Goal: Find specific page/section

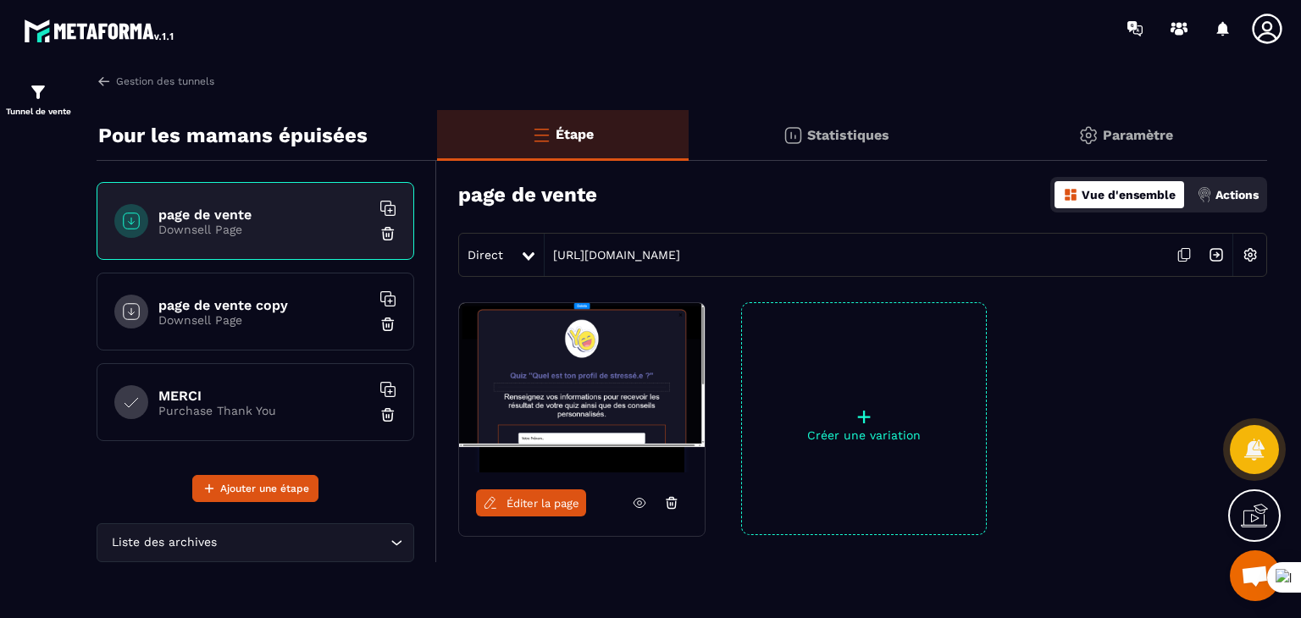
click at [1257, 583] on span "Ouvrir le chat" at bounding box center [1254, 578] width 28 height 24
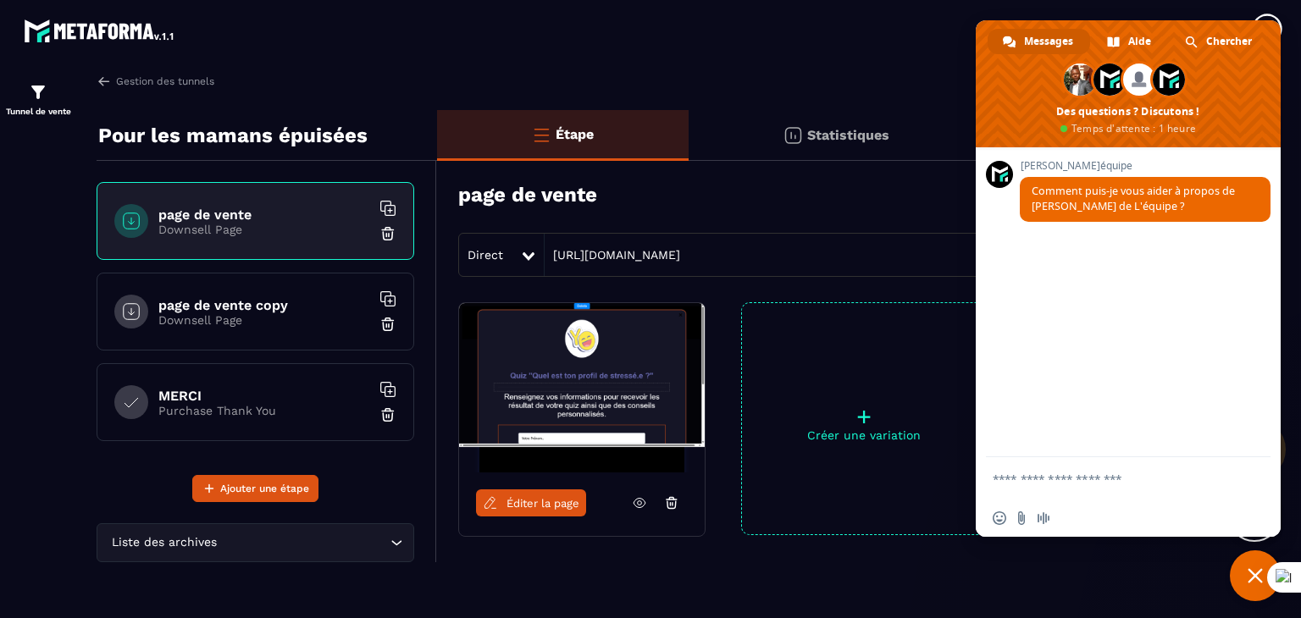
click at [1131, 505] on div "Insérer un emoji Envoyer un fichier Message audio" at bounding box center [1127, 518] width 305 height 37
click at [1051, 41] on span "Messages" at bounding box center [1048, 41] width 49 height 25
click at [667, 43] on div at bounding box center [750, 28] width 1102 height 57
drag, startPoint x: 1047, startPoint y: 485, endPoint x: 1124, endPoint y: 392, distance: 121.4
click at [1053, 477] on textarea "Entrez votre message..." at bounding box center [1110, 478] width 237 height 42
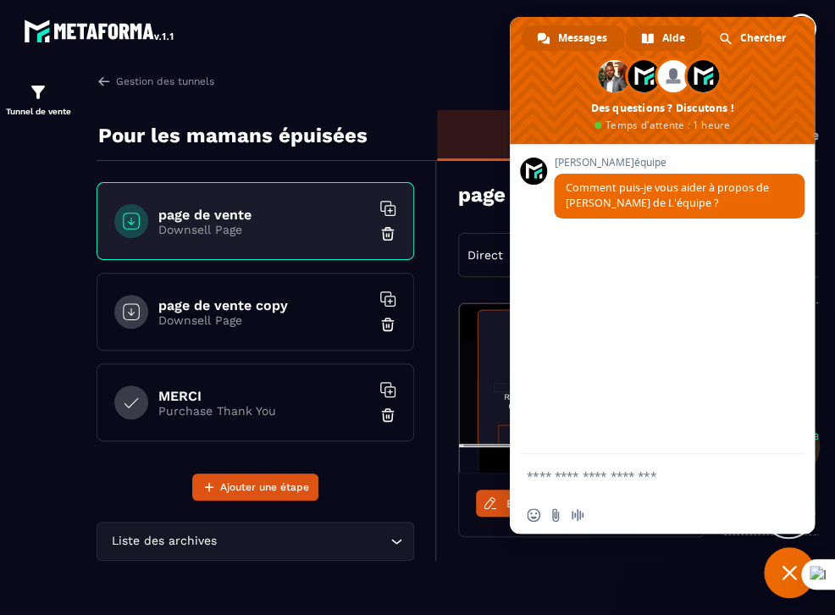
click at [658, 33] on link "Aide" at bounding box center [664, 37] width 76 height 25
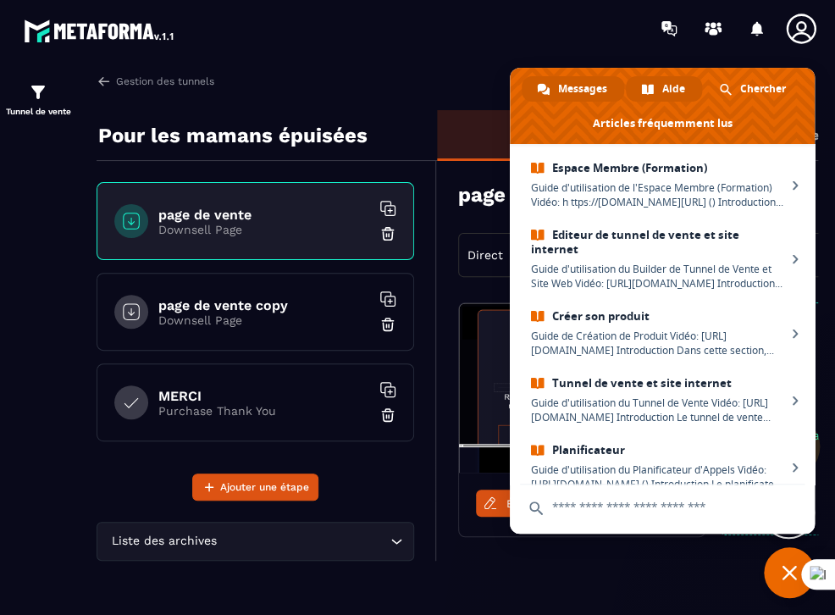
click at [579, 86] on span "Messages" at bounding box center [582, 88] width 49 height 25
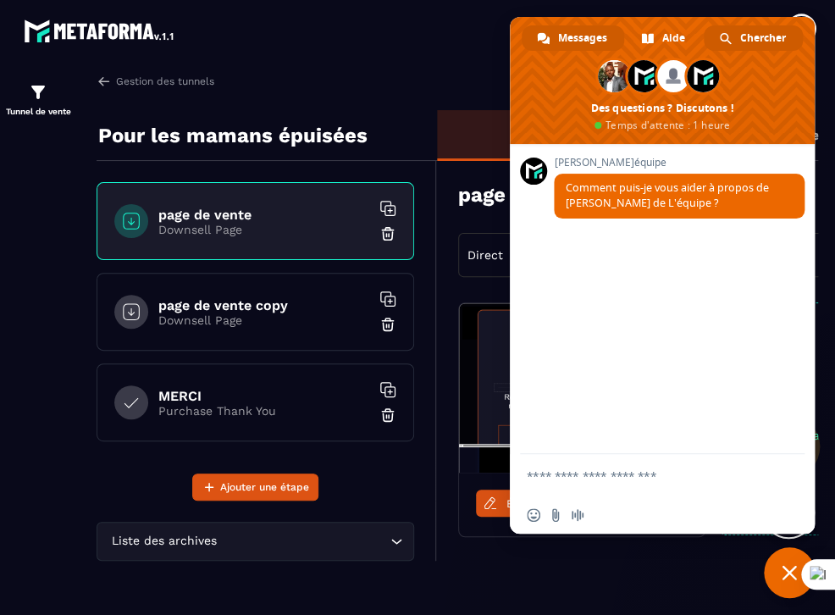
click at [759, 36] on span "Chercher" at bounding box center [763, 37] width 46 height 25
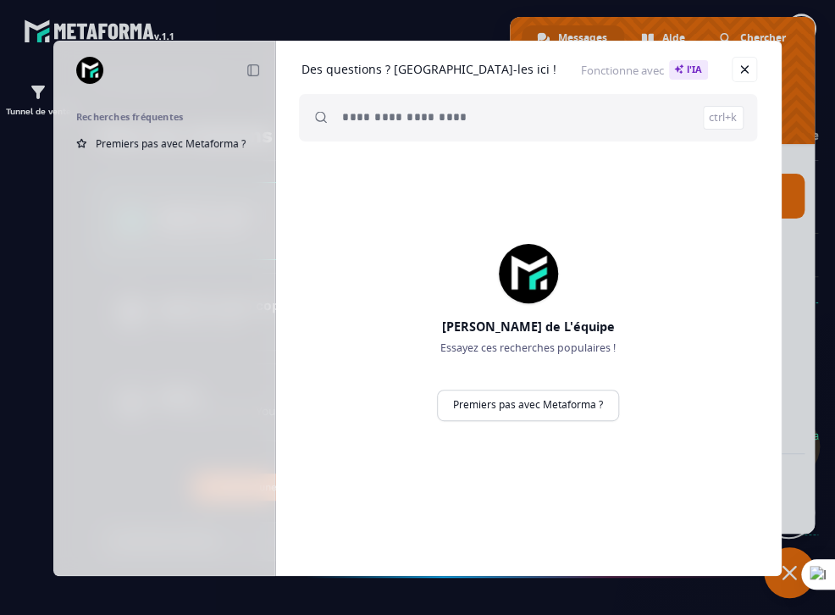
click at [581, 72] on span "Fonctionne avec l'IA" at bounding box center [644, 69] width 127 height 19
click at [581, 73] on span "Fonctionne avec l'IA" at bounding box center [644, 69] width 127 height 19
click at [364, 72] on h1 "Des questions ? [GEOGRAPHIC_DATA]-les ici !" at bounding box center [428, 69] width 255 height 15
drag, startPoint x: 477, startPoint y: 49, endPoint x: 638, endPoint y: 55, distance: 161.8
click at [638, 55] on div "Des questions ? [GEOGRAPHIC_DATA]-les ici ! Fonctionne avec l'IA ctrl+k" at bounding box center [527, 101] width 505 height 121
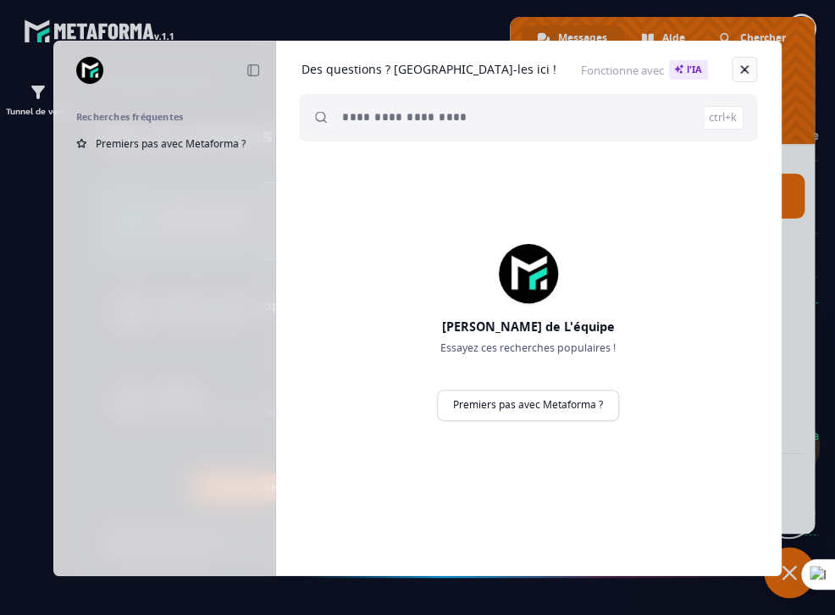
click at [743, 72] on link at bounding box center [744, 69] width 25 height 25
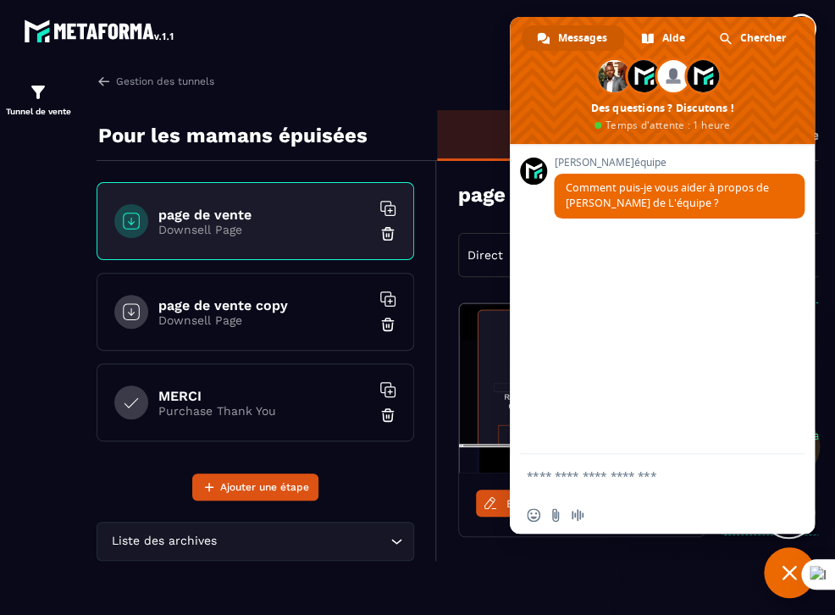
click at [401, 58] on section "Tunnel de vente Gestion des tunnels Pour les mamans épuisées page de vente Down…" at bounding box center [417, 341] width 835 height 568
click at [633, 554] on div "Éditer la page + Créer une variation" at bounding box center [789, 461] width 704 height 318
click at [772, 555] on span "Fermer le chat" at bounding box center [789, 572] width 51 height 51
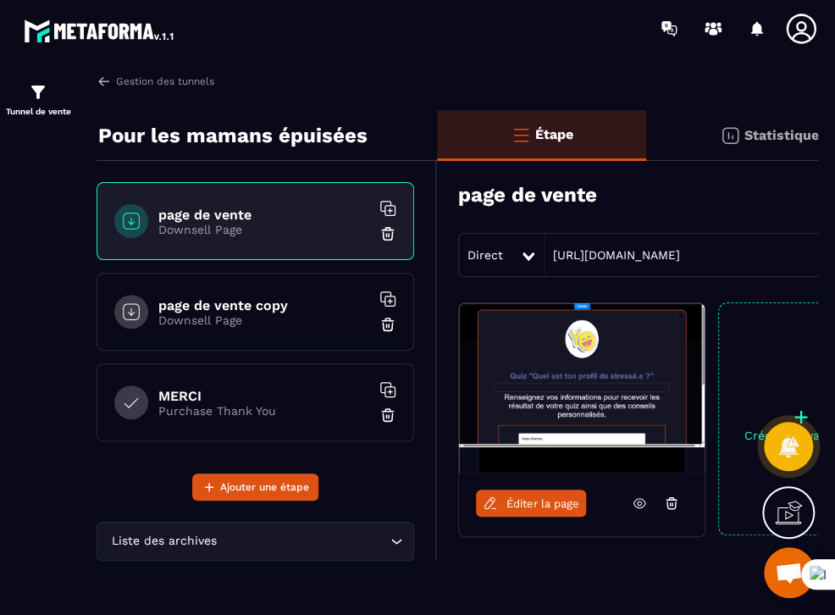
click at [786, 558] on span "Ouvrir le chat" at bounding box center [789, 572] width 51 height 51
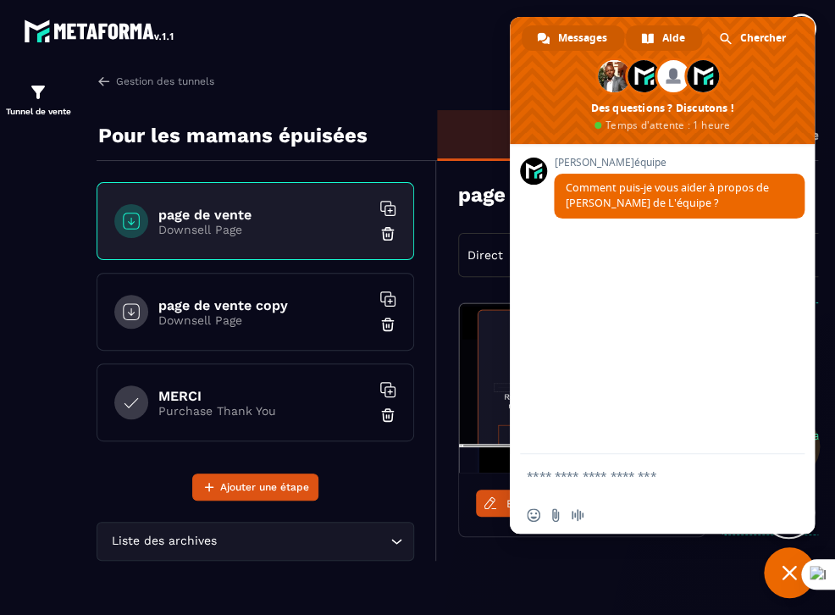
click at [649, 32] on span at bounding box center [647, 38] width 13 height 13
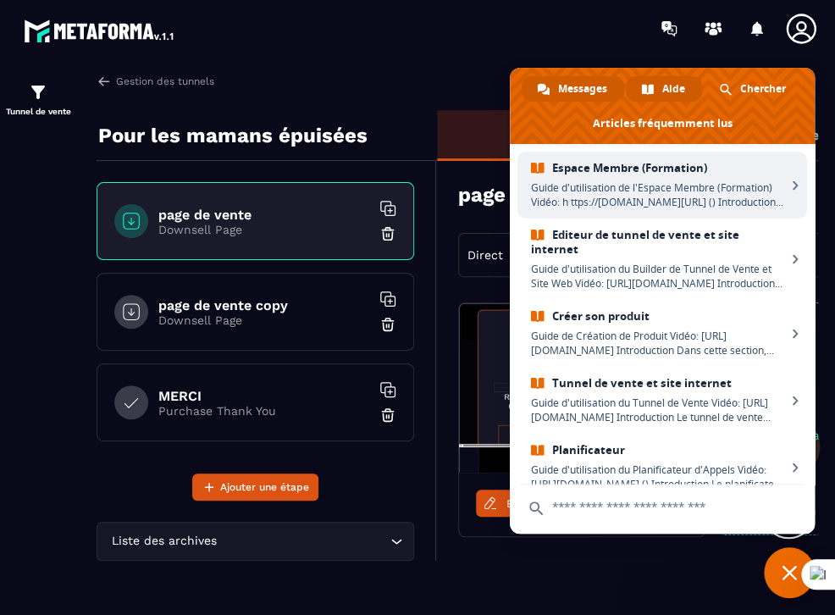
click at [555, 89] on link "Messages" at bounding box center [573, 88] width 102 height 25
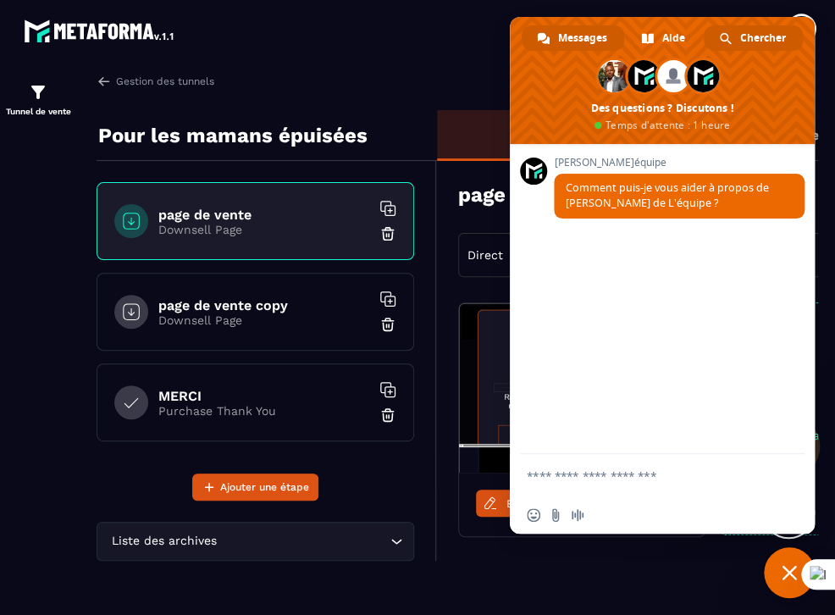
click at [749, 38] on span "Chercher" at bounding box center [763, 37] width 46 height 25
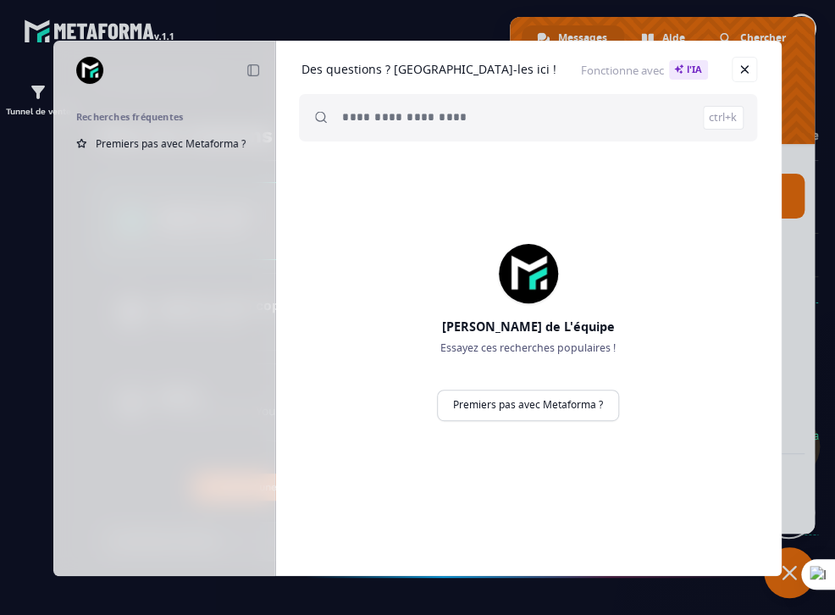
drag, startPoint x: 503, startPoint y: 52, endPoint x: 583, endPoint y: 34, distance: 81.6
click at [583, 34] on div "Réduire Recherches fréquentes Premiers pas avec Metaforma ? Des questions ? [GE…" at bounding box center [417, 307] width 835 height 615
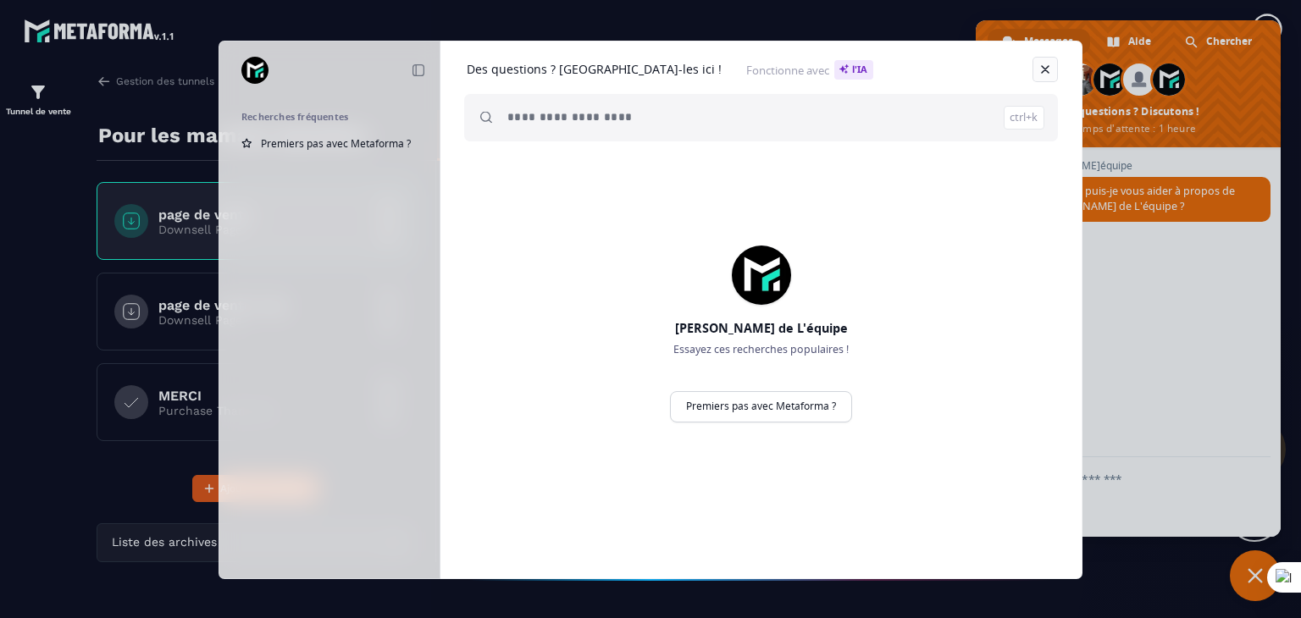
click at [1045, 65] on link at bounding box center [1044, 69] width 25 height 25
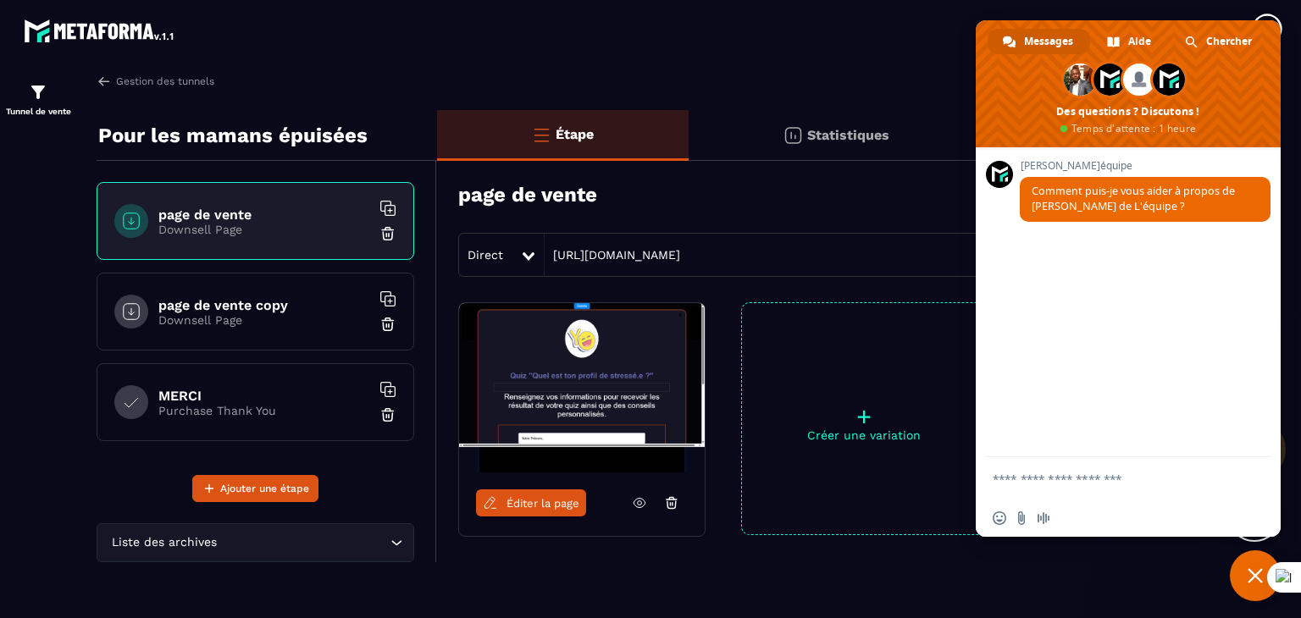
click at [387, 61] on section "Tunnel de vente Gestion des tunnels Pour les mamans épuisées page de vente Down…" at bounding box center [650, 343] width 1301 height 572
click at [518, 502] on span "Éditer la page" at bounding box center [542, 503] width 73 height 13
